Goal: Task Accomplishment & Management: Use online tool/utility

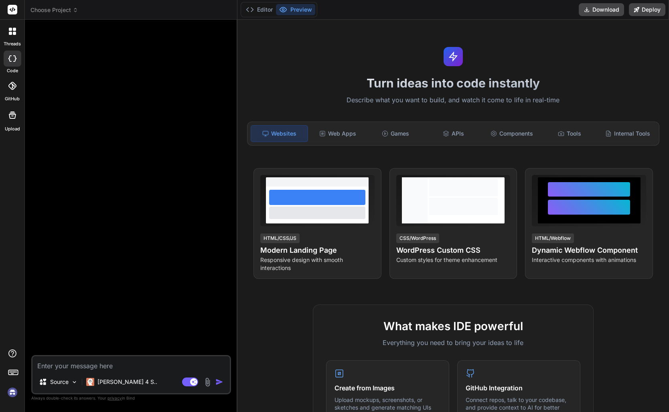
click at [13, 391] on img at bounding box center [13, 392] width 14 height 14
type textarea "x"
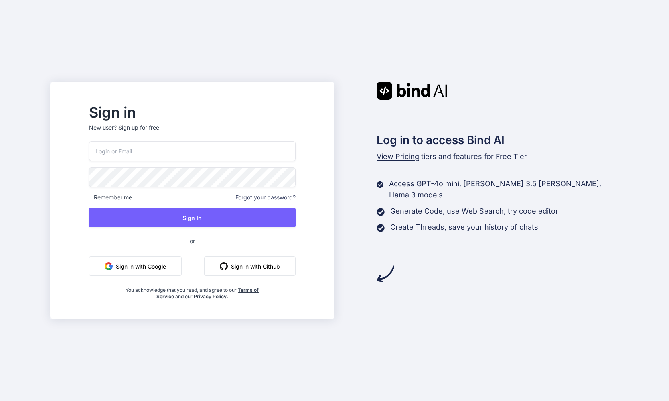
type input "[EMAIL_ADDRESS][DOMAIN_NAME]"
